Goal: Task Accomplishment & Management: Use online tool/utility

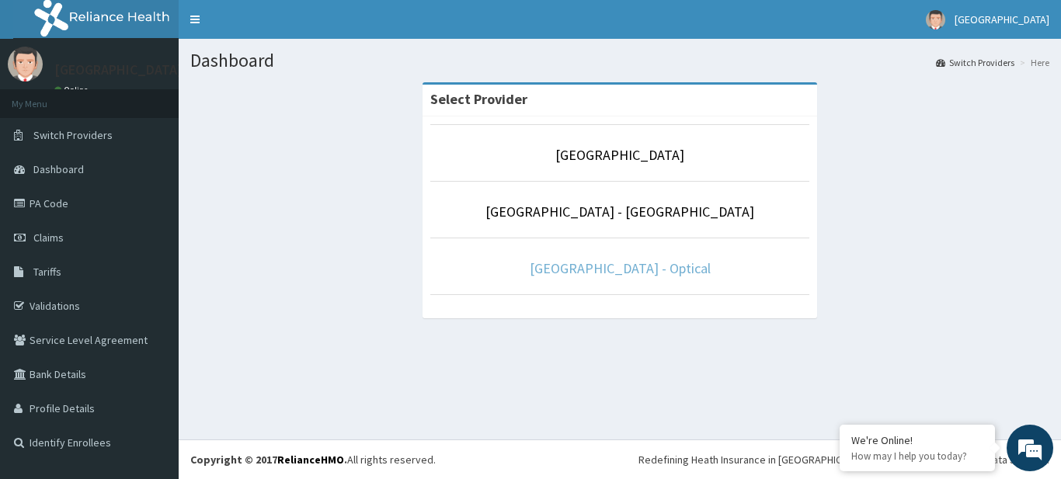
click at [555, 266] on link "[GEOGRAPHIC_DATA] - Optical" at bounding box center [620, 268] width 181 height 18
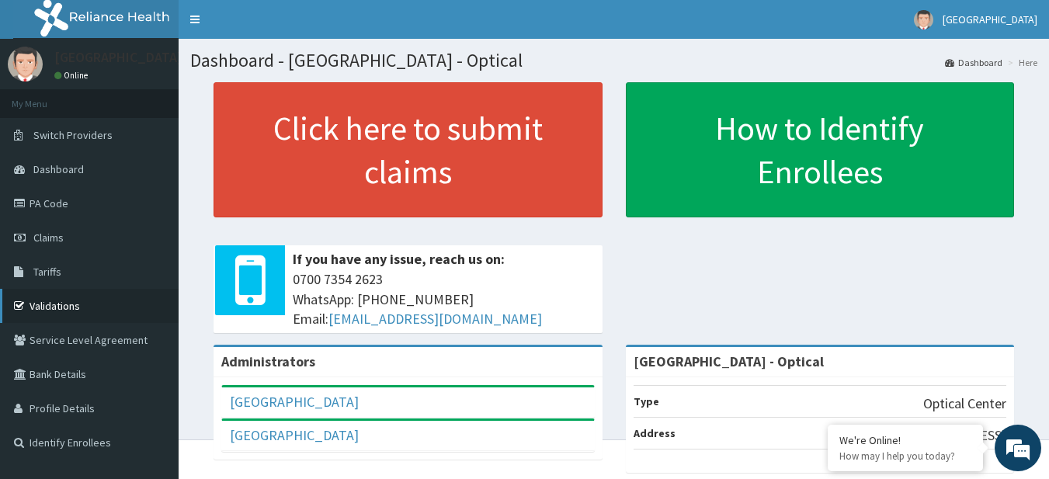
click at [64, 290] on link "Validations" at bounding box center [89, 306] width 179 height 34
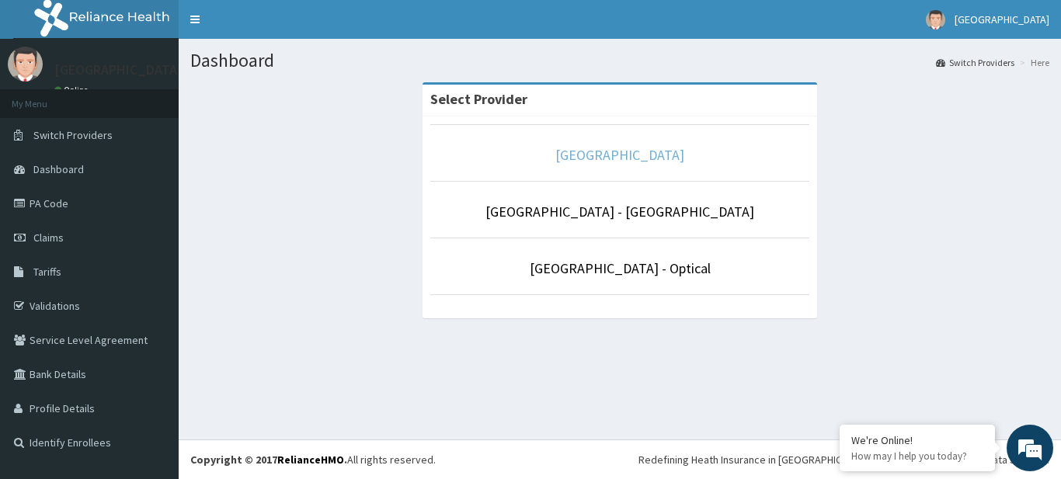
click at [574, 157] on link "[GEOGRAPHIC_DATA]" at bounding box center [619, 155] width 129 height 18
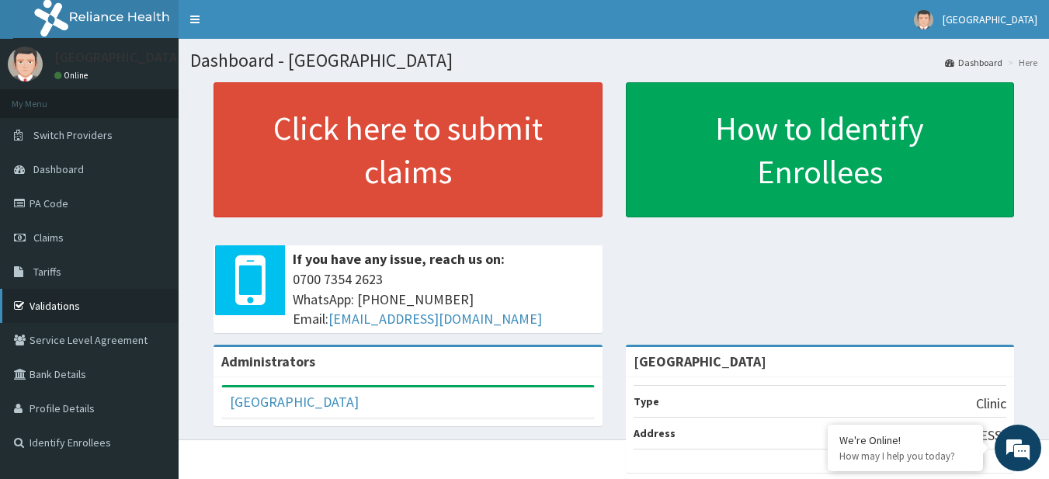
click at [51, 297] on link "Validations" at bounding box center [89, 306] width 179 height 34
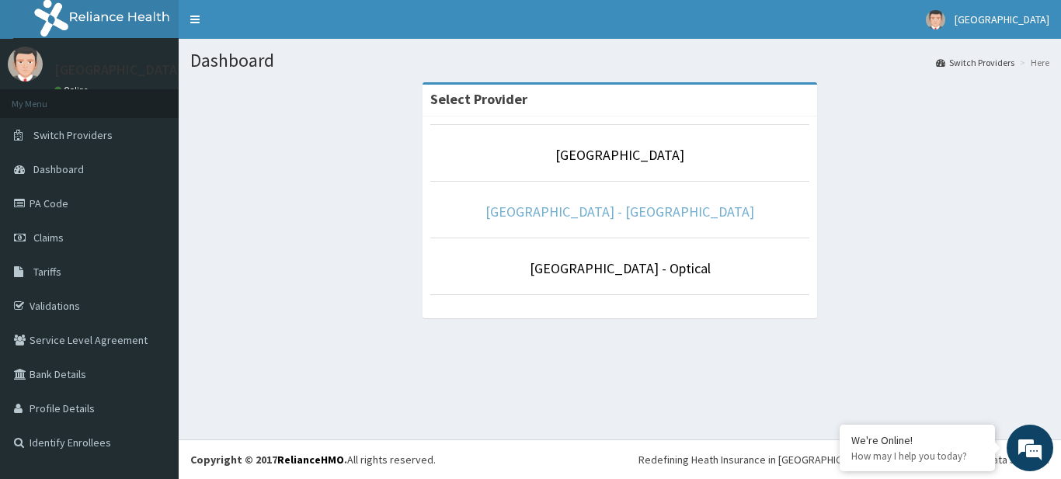
click at [686, 220] on link "[GEOGRAPHIC_DATA] - [GEOGRAPHIC_DATA]" at bounding box center [619, 212] width 269 height 18
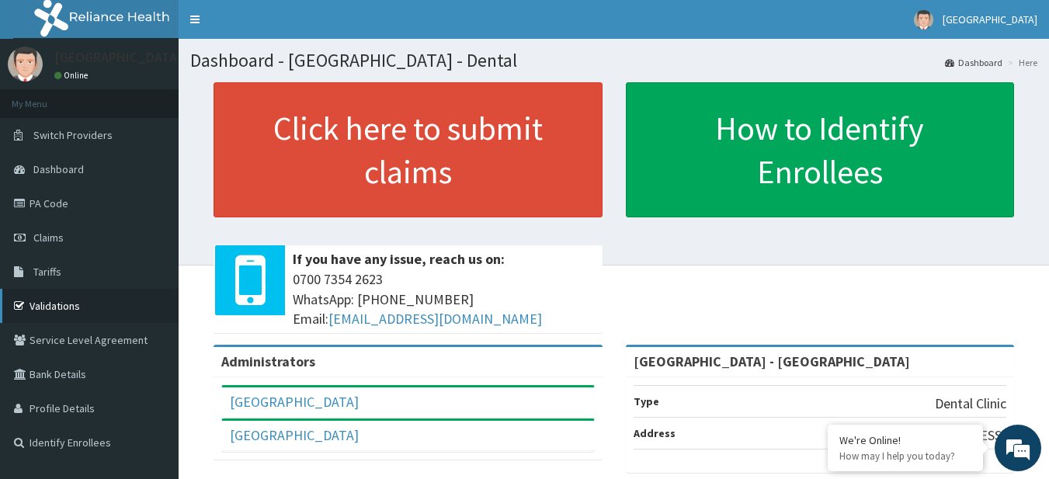
click at [113, 303] on link "Validations" at bounding box center [89, 306] width 179 height 34
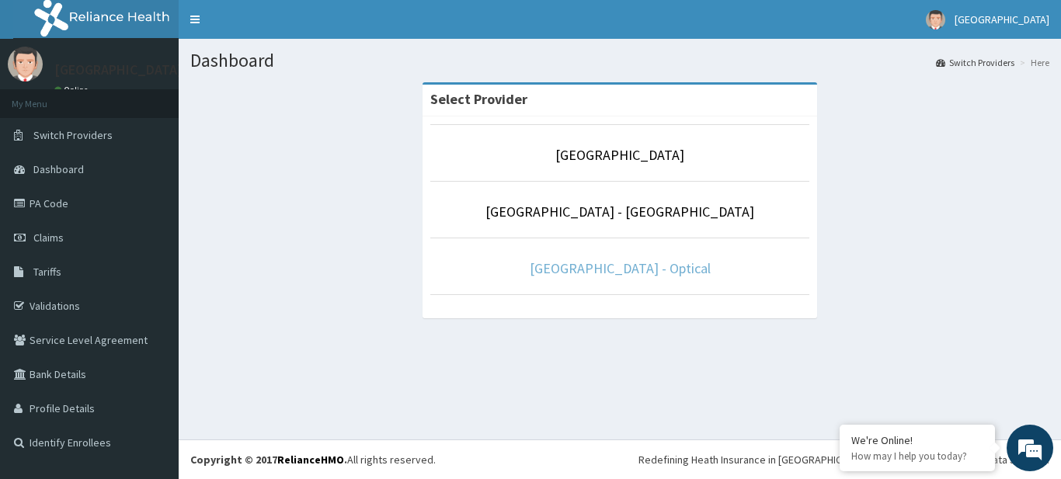
click at [605, 262] on link "[GEOGRAPHIC_DATA] - Optical" at bounding box center [620, 268] width 181 height 18
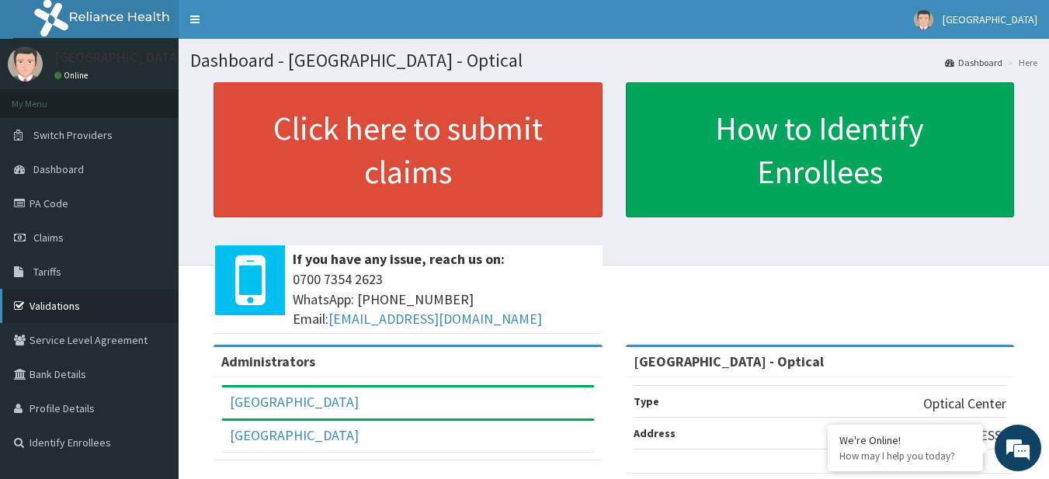
click at [41, 301] on link "Validations" at bounding box center [89, 306] width 179 height 34
